Goal: Transaction & Acquisition: Purchase product/service

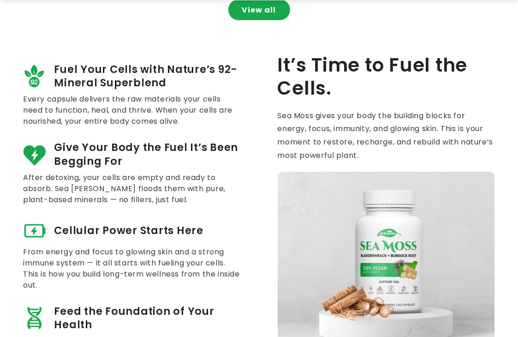
scroll to position [738, 0]
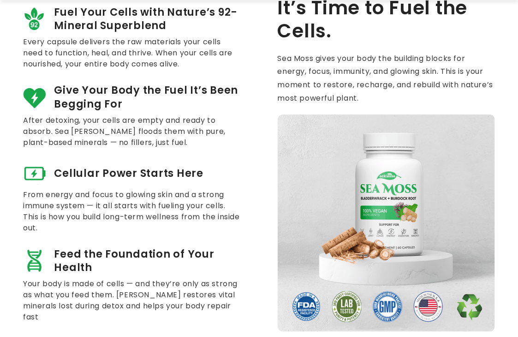
click at [238, 108] on span "Give Your Body the Fuel It’s Been Begging For" at bounding box center [147, 96] width 186 height 27
click at [239, 108] on span "Give Your Body the Fuel It’s Been Begging For" at bounding box center [147, 96] width 186 height 27
click at [240, 108] on span "Give Your Body the Fuel It’s Been Begging For" at bounding box center [147, 96] width 186 height 27
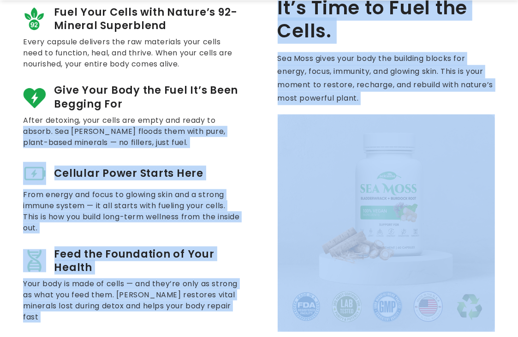
click at [259, 124] on div "Fuel Your Cells with Nature’s 92-Mineral Superblend Every capsule delivers the …" at bounding box center [259, 163] width 472 height 335
click at [259, 125] on div "Fuel Your Cells with Nature’s 92-Mineral Superblend Every capsule delivers the …" at bounding box center [259, 163] width 472 height 335
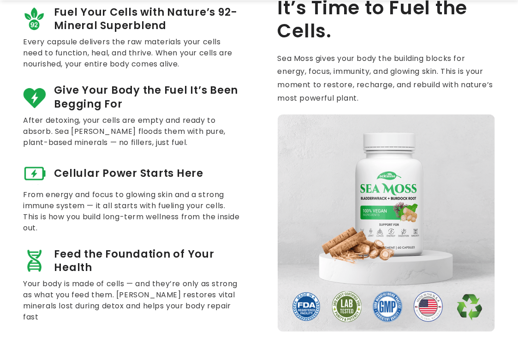
click at [260, 125] on div "Fuel Your Cells with Nature’s 92-Mineral Superblend Every capsule delivers the …" at bounding box center [259, 163] width 472 height 335
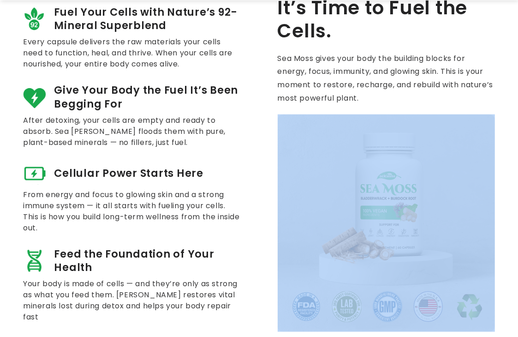
click at [260, 125] on div "Fuel Your Cells with Nature’s 92-Mineral Superblend Every capsule delivers the …" at bounding box center [259, 163] width 472 height 335
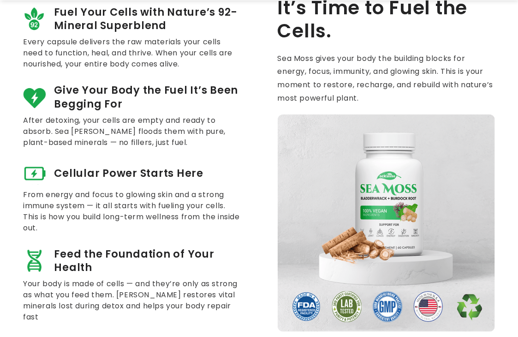
click at [261, 124] on div "Fuel Your Cells with Nature’s 92-Mineral Superblend Every capsule delivers the …" at bounding box center [259, 163] width 472 height 335
click at [262, 124] on div "Fuel Your Cells with Nature’s 92-Mineral Superblend Every capsule delivers the …" at bounding box center [259, 163] width 472 height 335
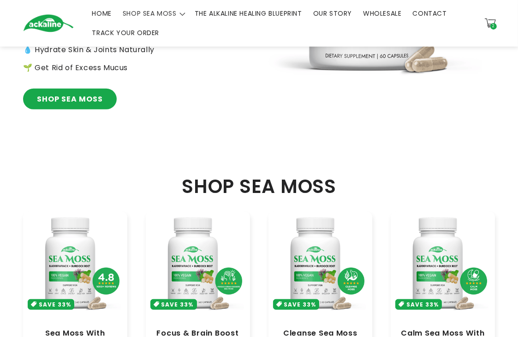
scroll to position [231, 0]
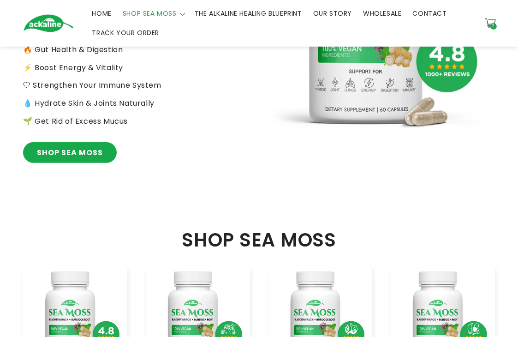
click at [162, 11] on span "SHOP SEA MOSS" at bounding box center [150, 13] width 54 height 8
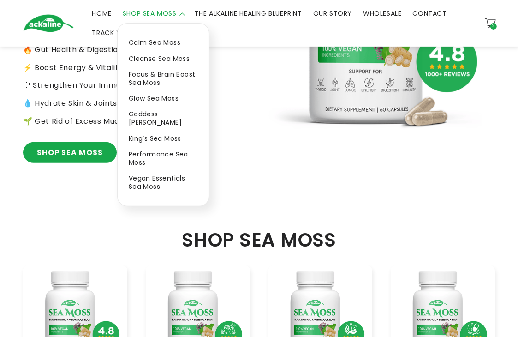
click at [169, 146] on link "Performance Sea Moss" at bounding box center [163, 158] width 91 height 24
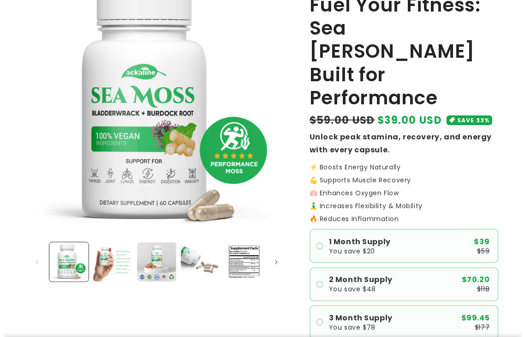
scroll to position [138, 0]
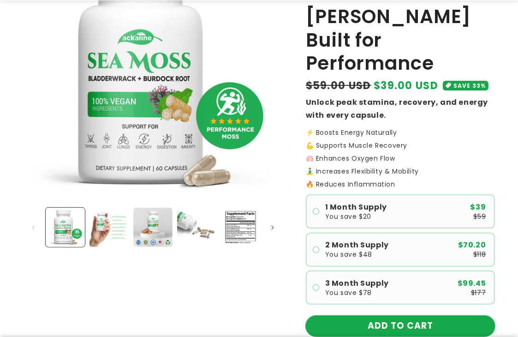
click at [410, 315] on button "ADD TO CART" at bounding box center [400, 325] width 189 height 21
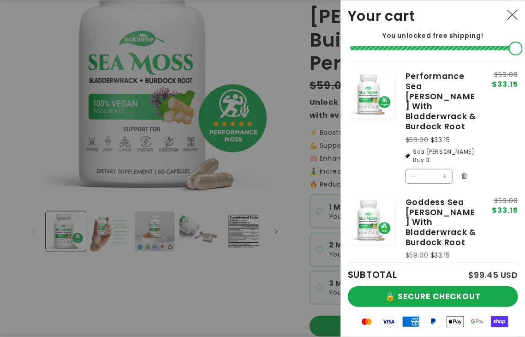
scroll to position [46, 0]
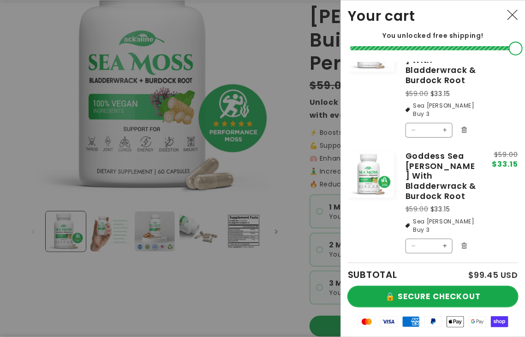
click at [438, 298] on button "🔒 SECURE CHECKOUT" at bounding box center [433, 296] width 170 height 21
